Goal: Navigation & Orientation: Find specific page/section

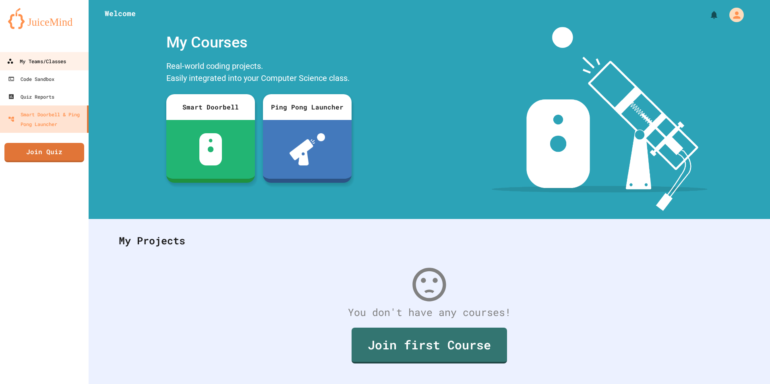
click at [38, 67] on link "My Teams/Classes" at bounding box center [44, 61] width 91 height 18
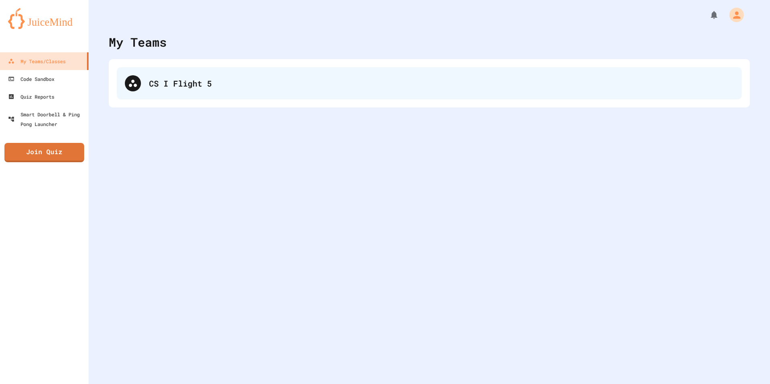
click at [172, 85] on div "CS I Flight 5" at bounding box center [441, 83] width 585 height 12
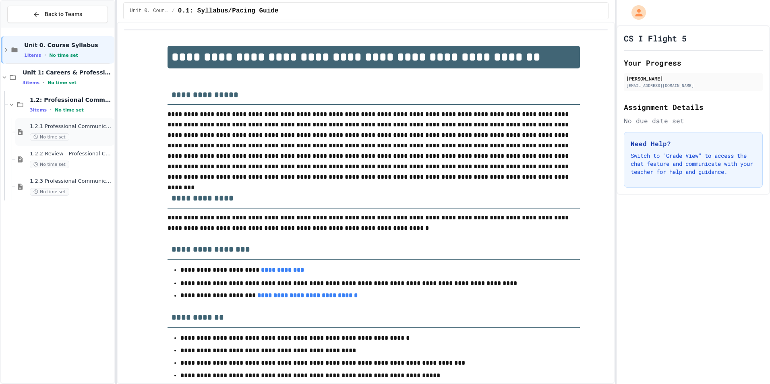
click at [76, 137] on div "No time set" at bounding box center [71, 137] width 83 height 8
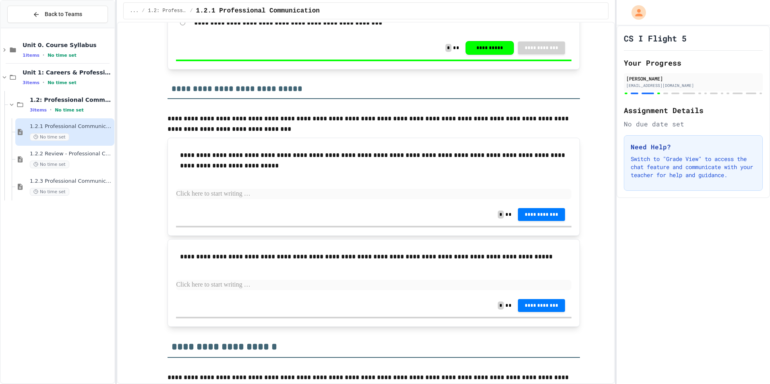
scroll to position [1531, 0]
